Goal: Task Accomplishment & Management: Complete application form

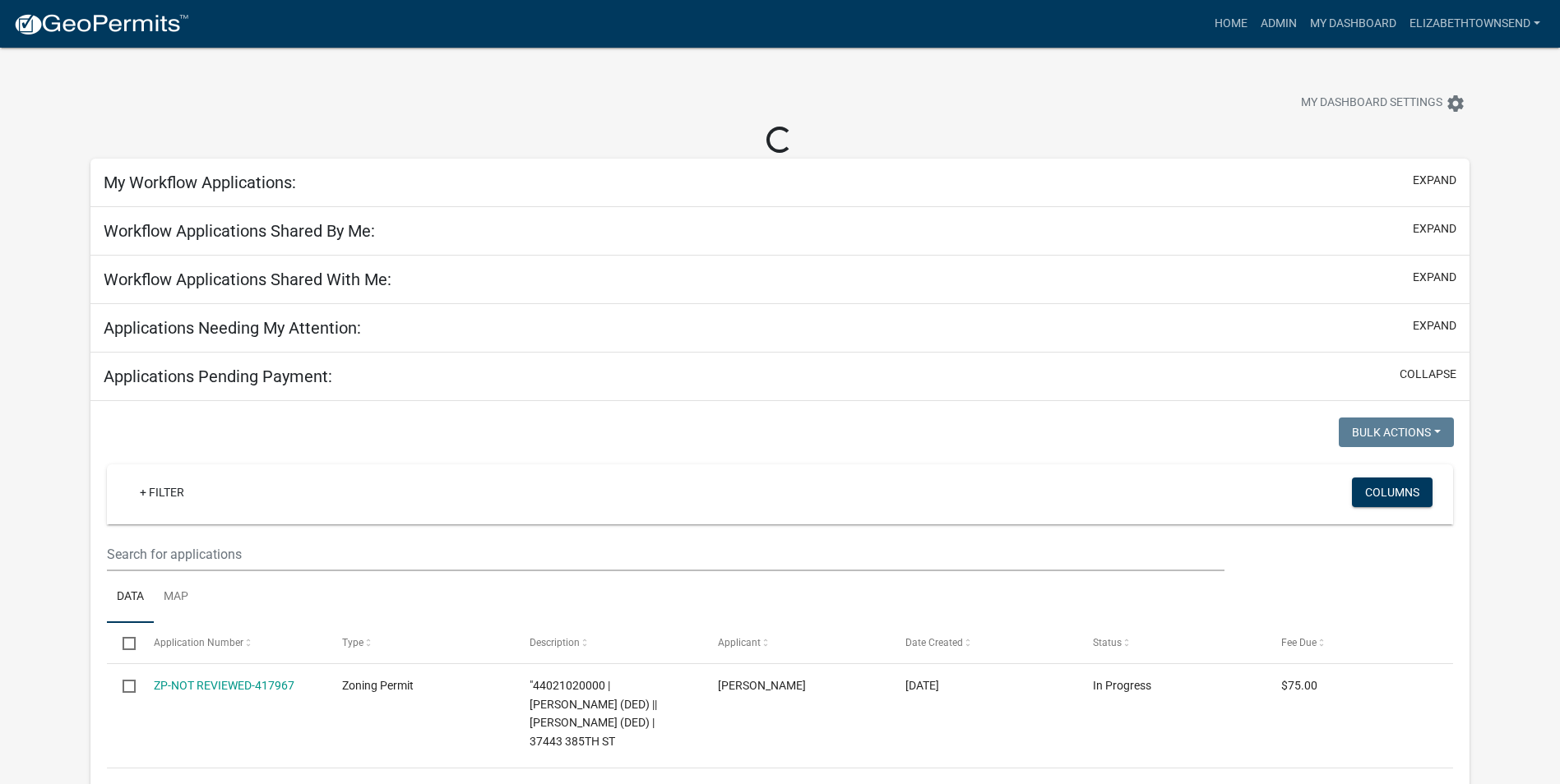
select select "3: 100"
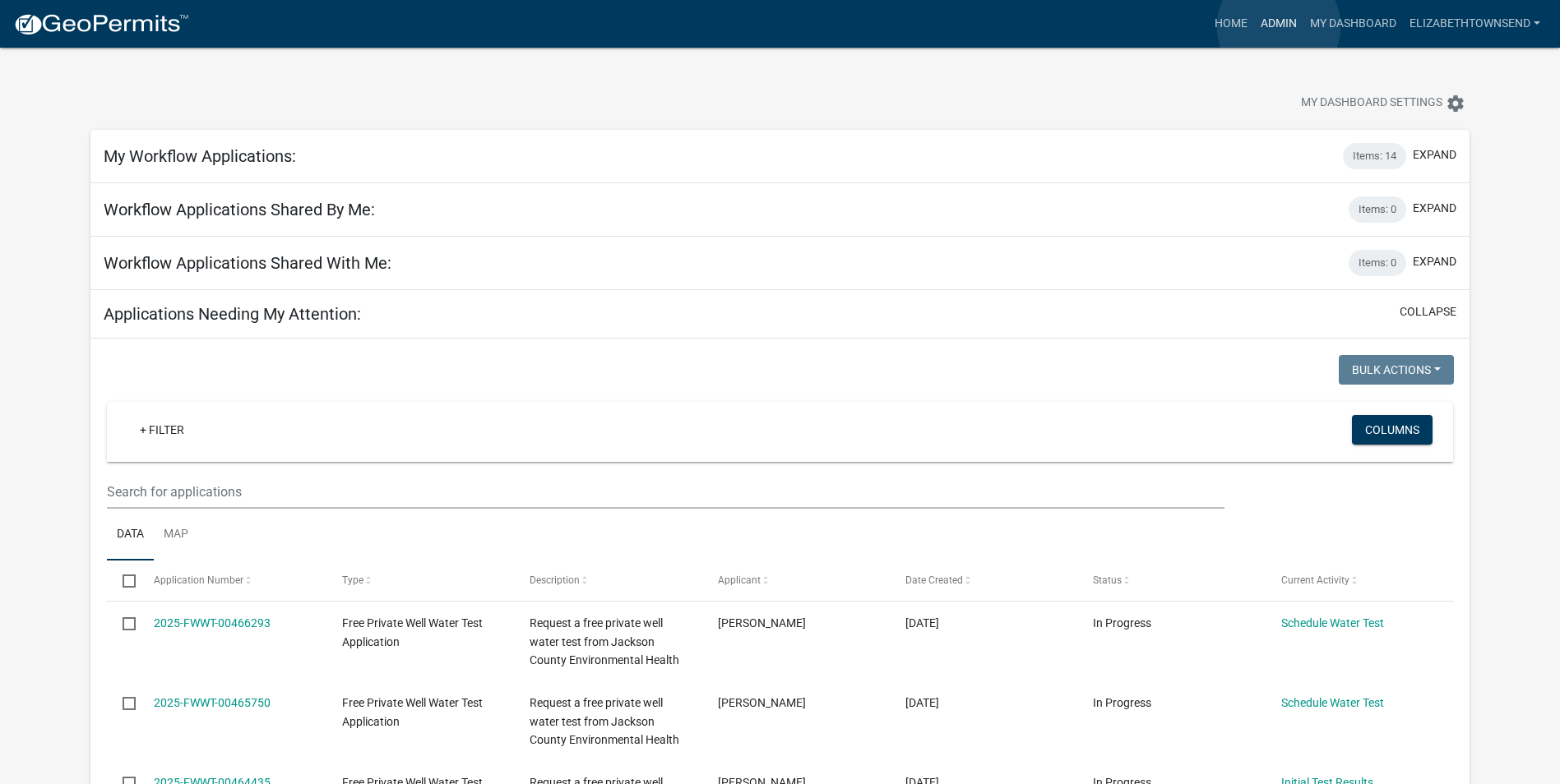
click at [1279, 27] on link "Admin" at bounding box center [1278, 23] width 49 height 31
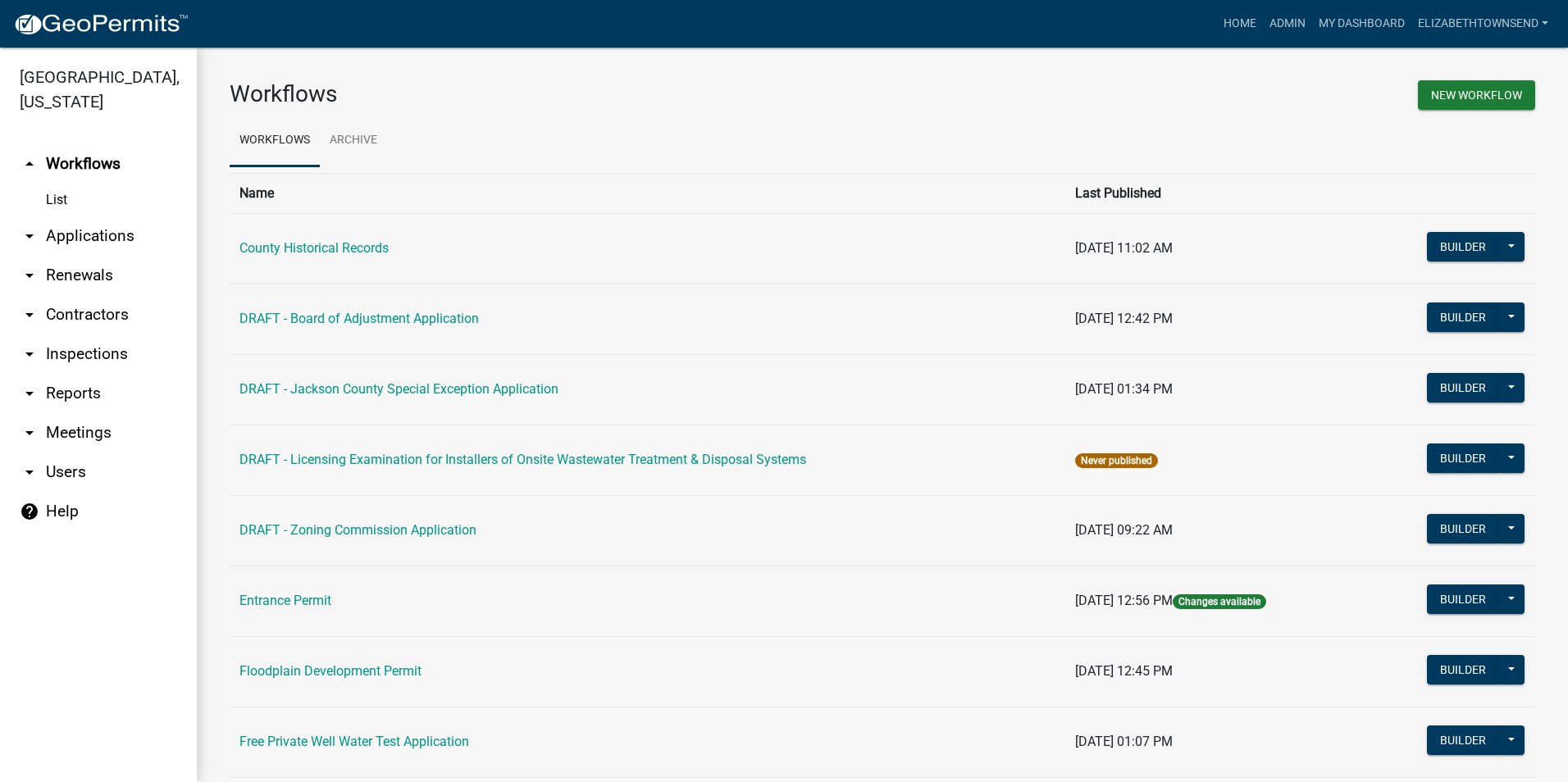
click at [66, 184] on link "List" at bounding box center [99, 200] width 197 height 33
click at [83, 217] on link "arrow_drop_down Applications" at bounding box center [99, 236] width 197 height 39
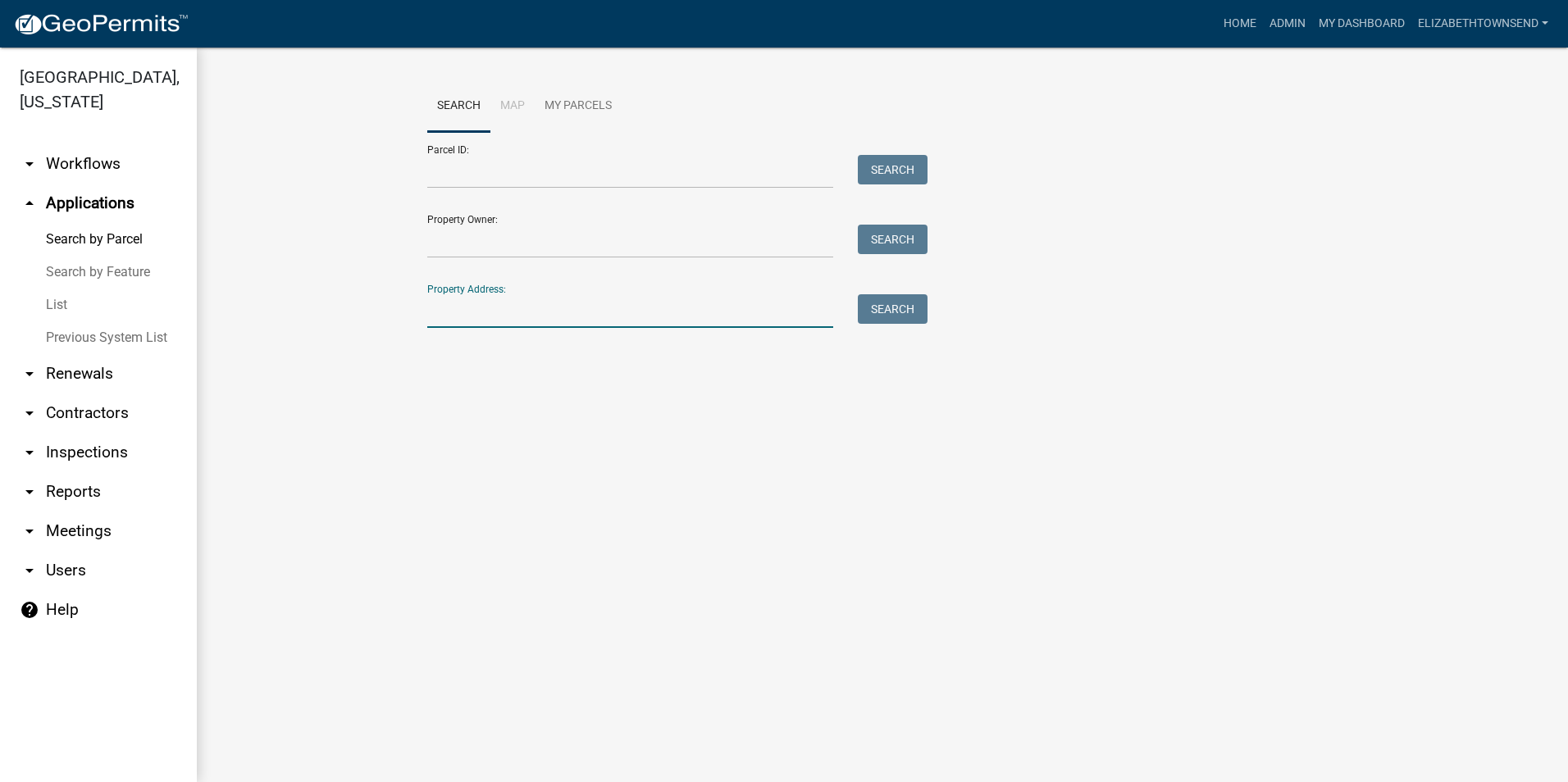
click at [450, 310] on input "Property Address:" at bounding box center [630, 312] width 406 height 34
type input "[STREET_ADDRESS]"
click at [883, 307] on button "Search" at bounding box center [892, 309] width 69 height 29
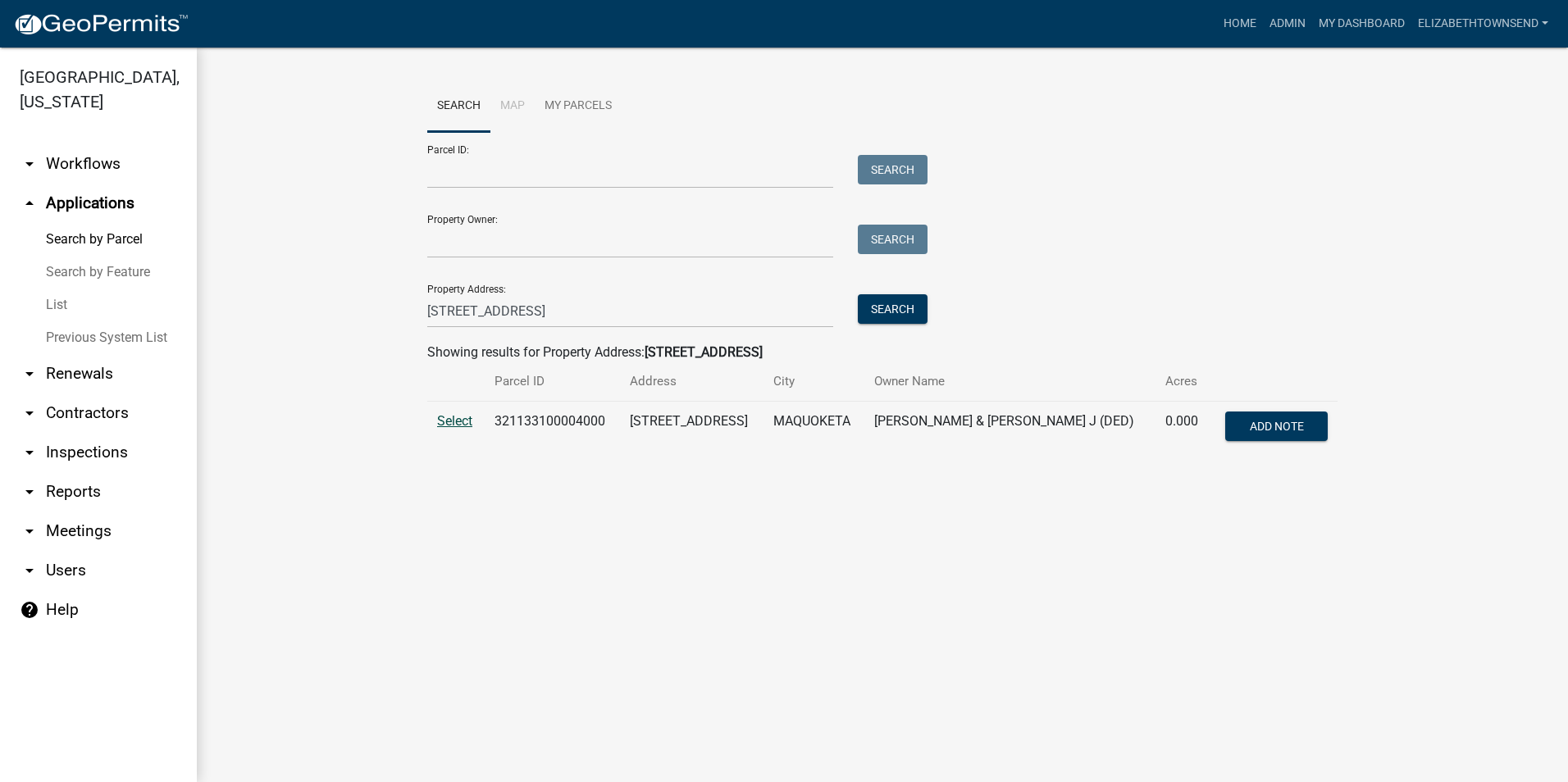
click at [463, 417] on span "Select" at bounding box center [455, 421] width 36 height 16
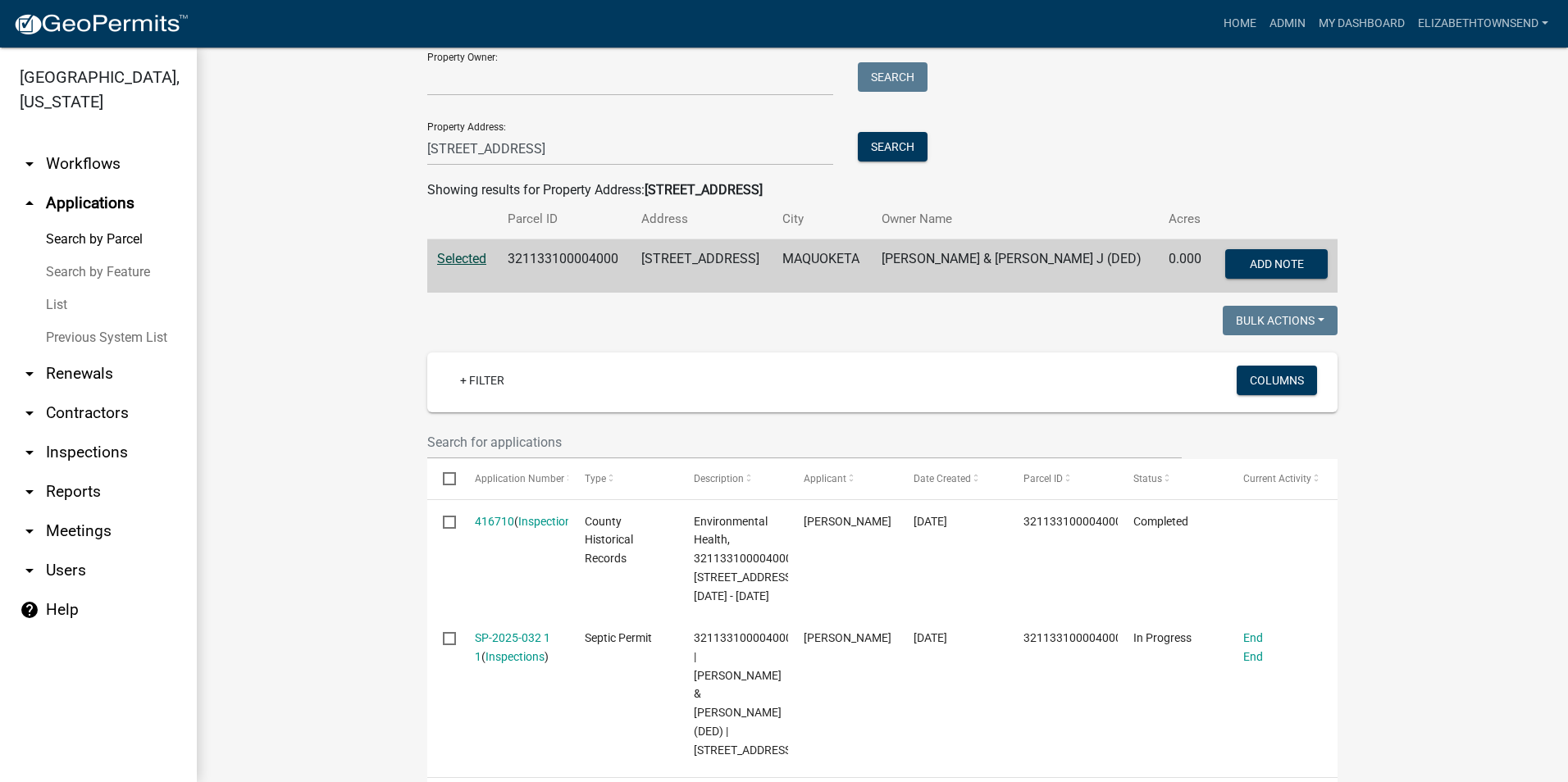
scroll to position [246, 0]
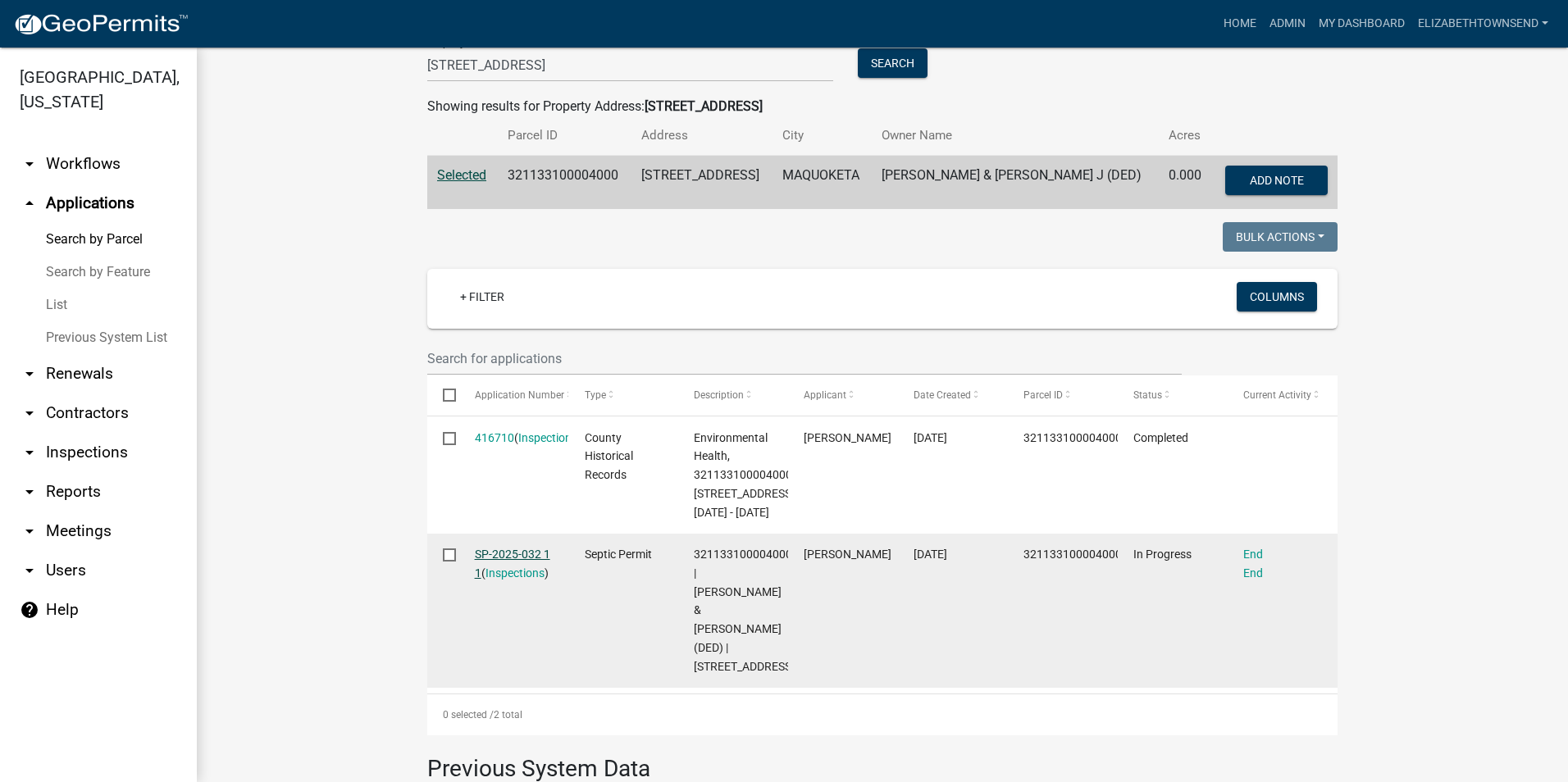
click at [517, 580] on link "SP-2025-032 1 1" at bounding box center [512, 564] width 75 height 32
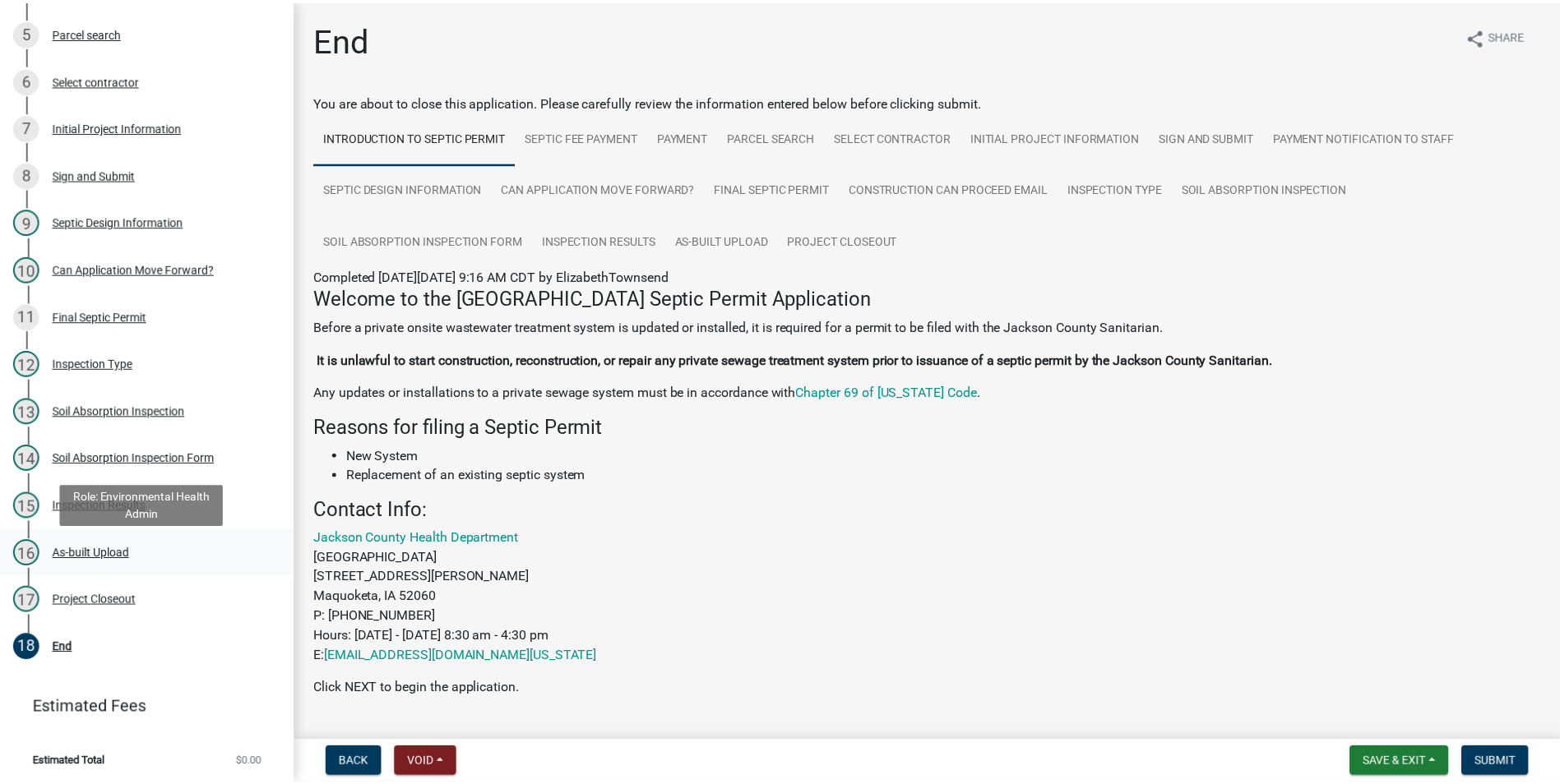
scroll to position [387, 0]
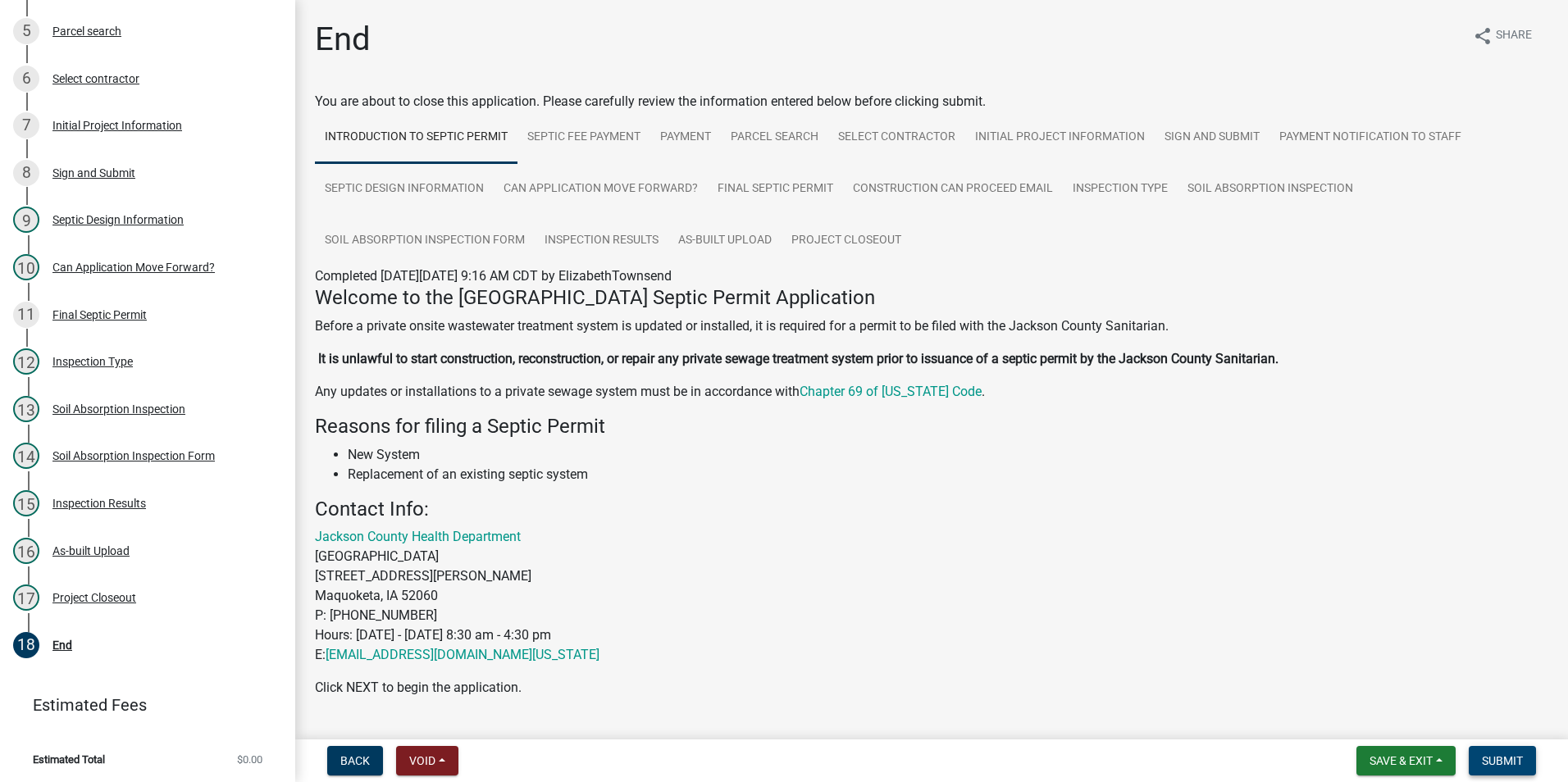
click at [1524, 766] on button "Submit" at bounding box center [1502, 760] width 67 height 29
